Goal: Subscribe to service/newsletter

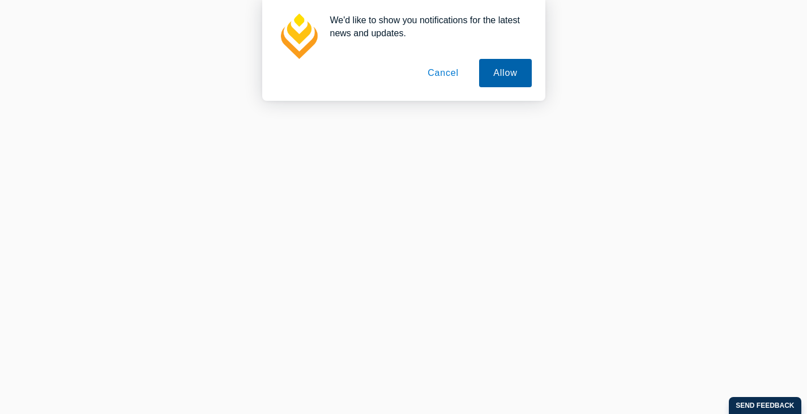
click at [492, 83] on button "Allow" at bounding box center [505, 73] width 52 height 28
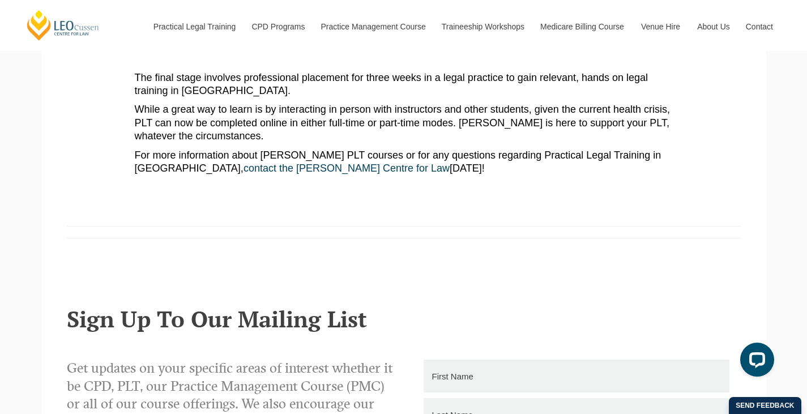
scroll to position [1107, 0]
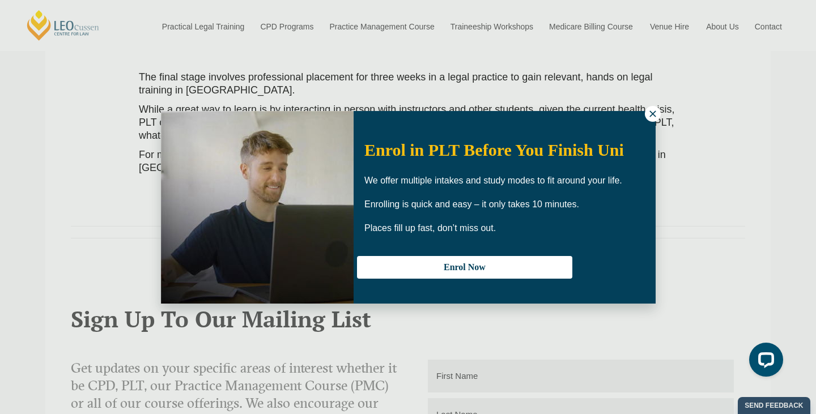
click at [653, 116] on icon at bounding box center [653, 114] width 10 height 10
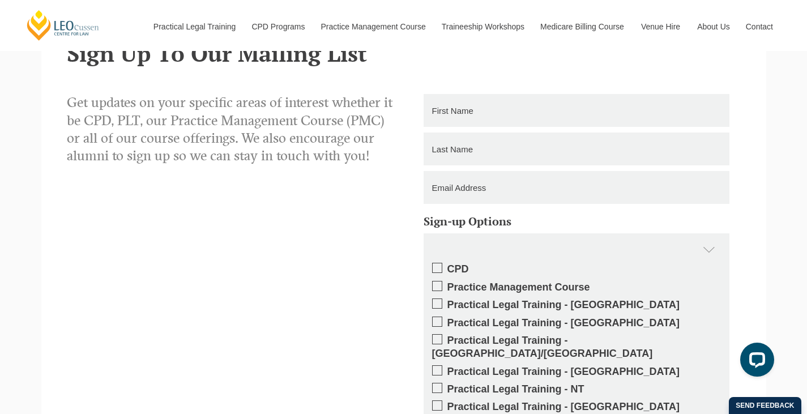
scroll to position [1383, 0]
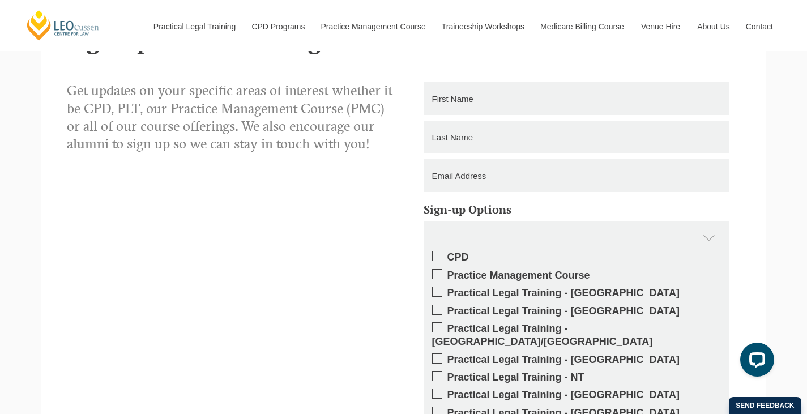
click at [532, 90] on input "text" at bounding box center [577, 98] width 306 height 33
type input "[PERSON_NAME]"
type input "Boaden"
type input "[PERSON_NAME][EMAIL_ADDRESS][PERSON_NAME][DOMAIN_NAME]"
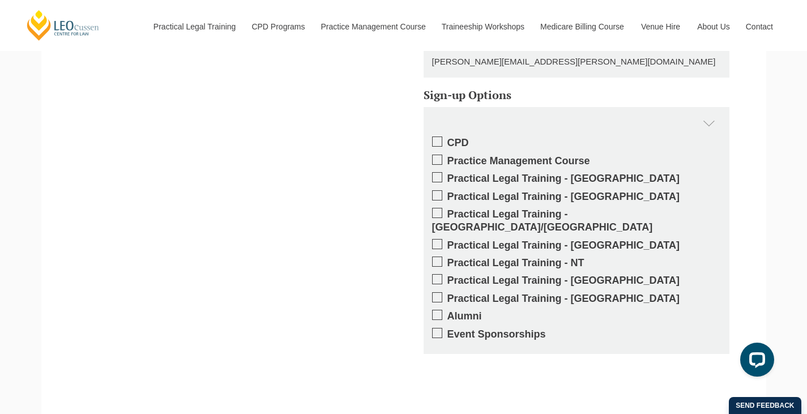
scroll to position [1499, 0]
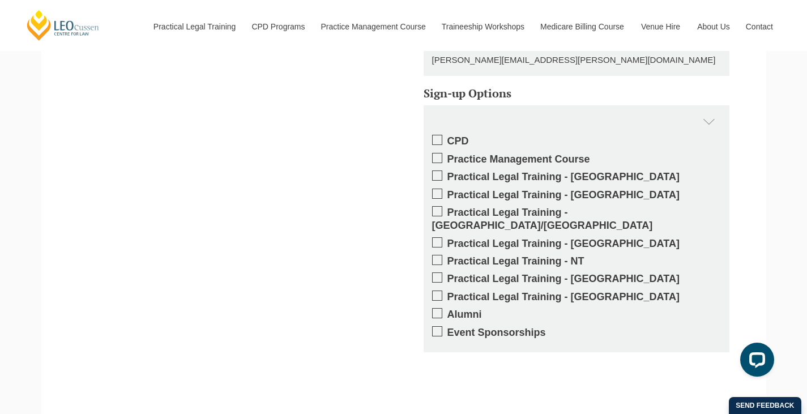
click at [441, 189] on span at bounding box center [437, 194] width 10 height 10
click at [448, 191] on input "Practical Legal Training - [GEOGRAPHIC_DATA]" at bounding box center [448, 191] width 0 height 0
click at [443, 326] on label "Event Sponsorships" at bounding box center [576, 332] width 289 height 13
click at [448, 329] on input "Event Sponsorships" at bounding box center [448, 329] width 0 height 0
click at [436, 308] on span at bounding box center [437, 313] width 10 height 10
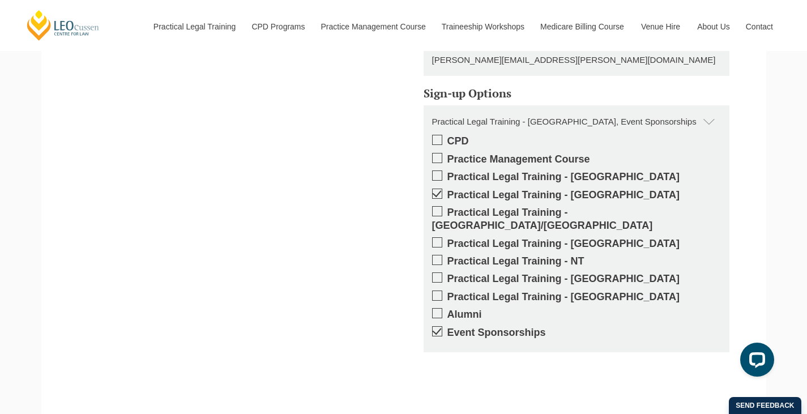
click at [448, 311] on input "Alumni" at bounding box center [448, 311] width 0 height 0
click at [437, 135] on span at bounding box center [437, 140] width 10 height 10
click at [448, 137] on input "CPD" at bounding box center [448, 137] width 0 height 0
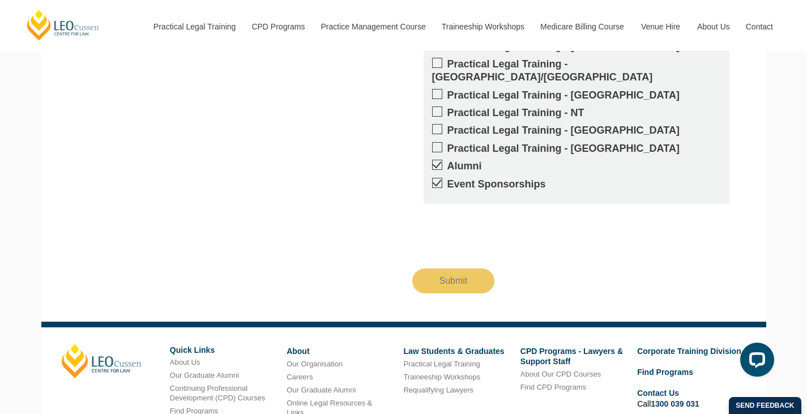
scroll to position [1647, 0]
click at [469, 269] on input "Submit" at bounding box center [454, 281] width 83 height 25
type input "Submitting"
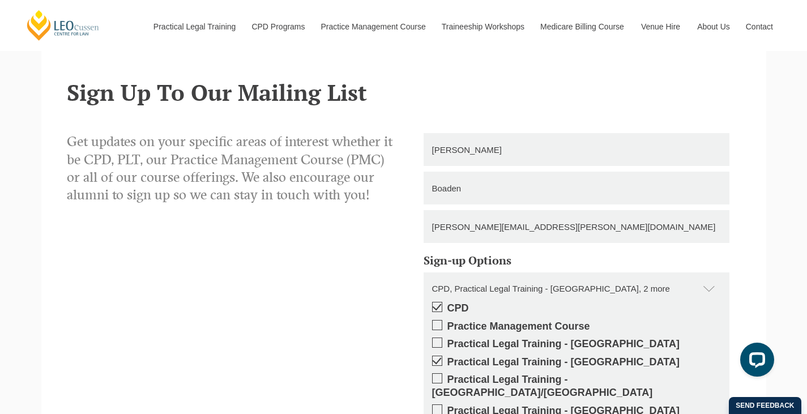
scroll to position [1334, 0]
